Goal: Information Seeking & Learning: Check status

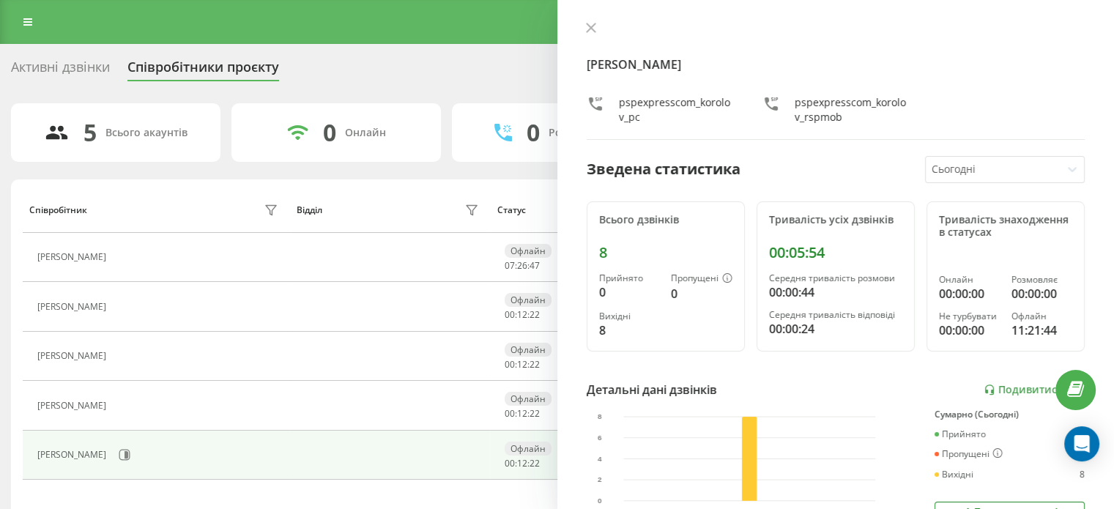
scroll to position [146, 0]
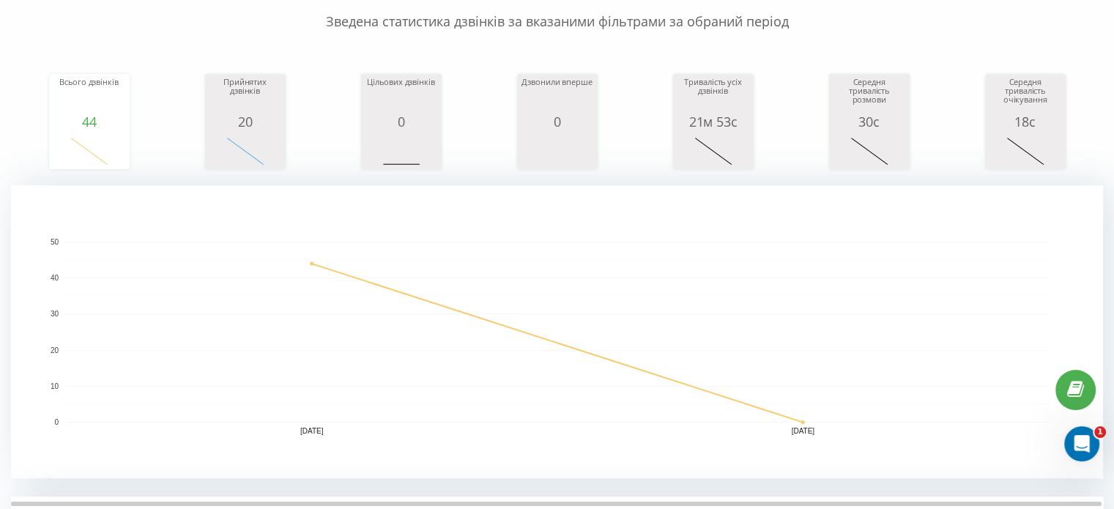
scroll to position [366, 0]
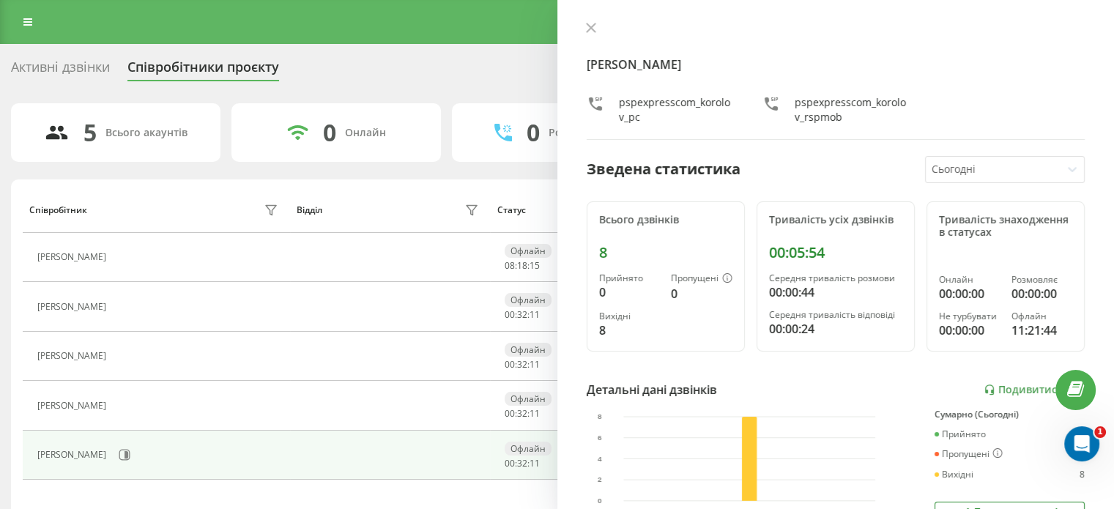
scroll to position [146, 0]
